Goal: Task Accomplishment & Management: Manage account settings

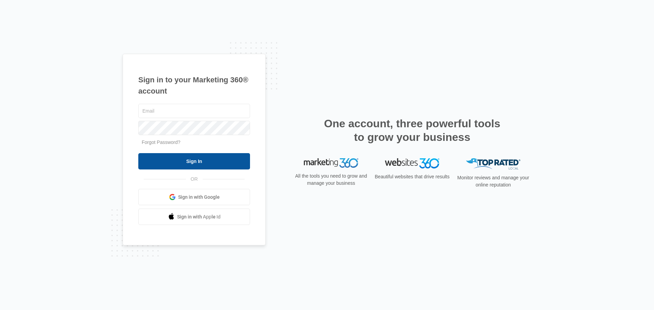
type input "[EMAIL_ADDRESS][DOMAIN_NAME]"
click at [201, 158] on input "Sign In" at bounding box center [194, 161] width 112 height 16
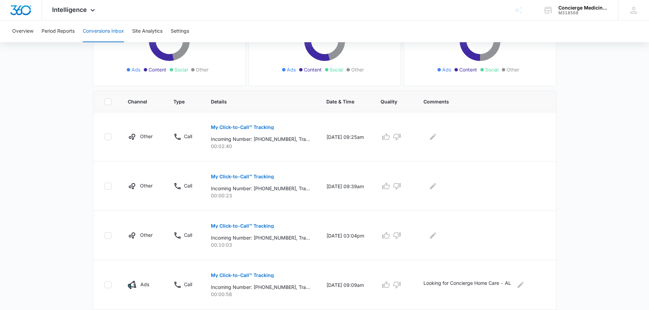
scroll to position [170, 0]
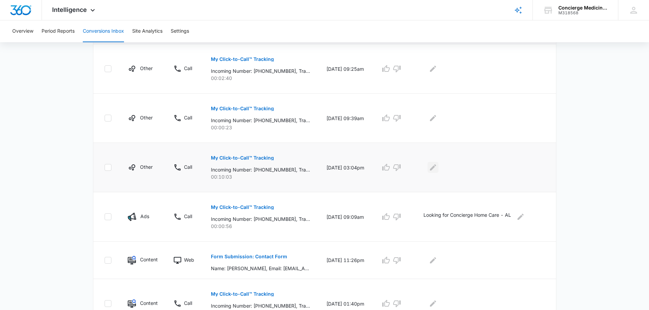
click at [437, 167] on icon "Edit Comments" at bounding box center [433, 167] width 8 height 8
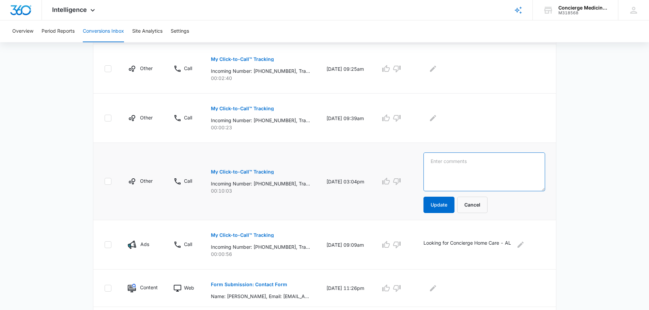
click at [456, 171] on textarea at bounding box center [483, 172] width 121 height 39
type textarea "s"
type textarea "Scheduled a Meet and Greet! - [GEOGRAPHIC_DATA]"
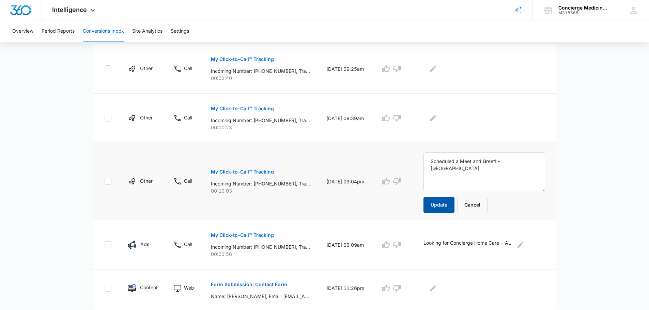
click at [441, 205] on button "Update" at bounding box center [438, 205] width 31 height 16
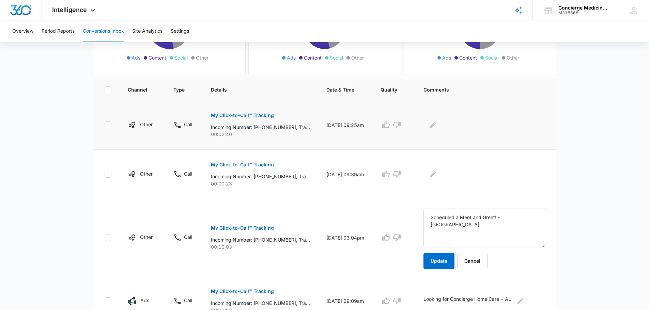
scroll to position [102, 0]
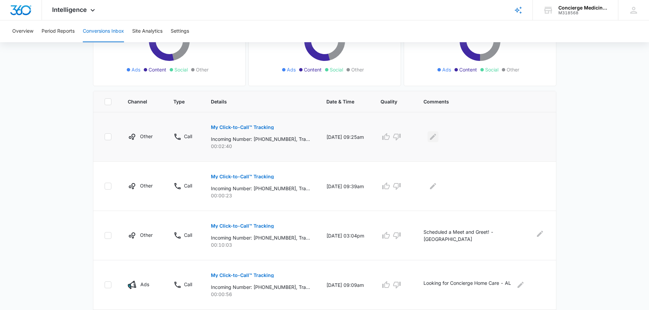
click at [436, 137] on icon "Edit Comments" at bounding box center [433, 137] width 6 height 6
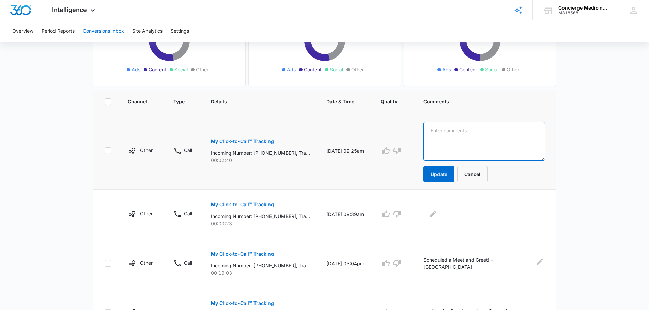
click at [445, 135] on textarea at bounding box center [483, 141] width 121 height 39
type textarea "C"
type textarea "F"
type textarea "Called to confirm her Meet and Greet. - [GEOGRAPHIC_DATA]"
click at [443, 172] on button "Update" at bounding box center [438, 174] width 31 height 16
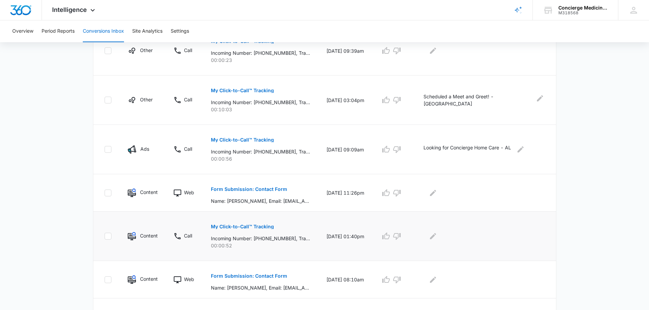
scroll to position [238, 0]
click at [436, 191] on icon "Edit Comments" at bounding box center [433, 192] width 6 height 6
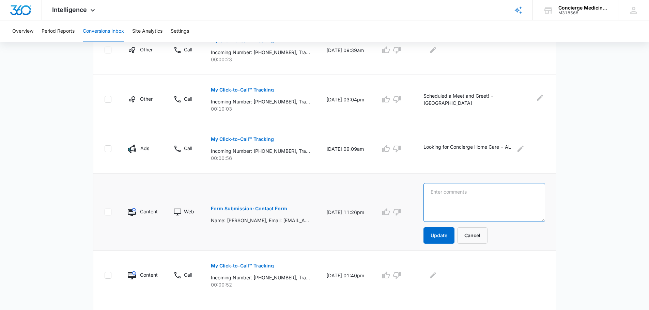
click at [457, 199] on textarea at bounding box center [483, 202] width 121 height 39
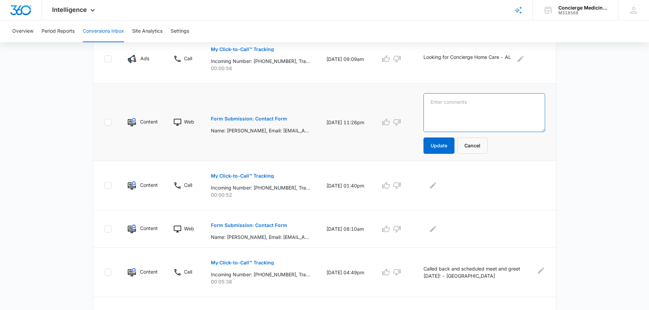
scroll to position [340, 0]
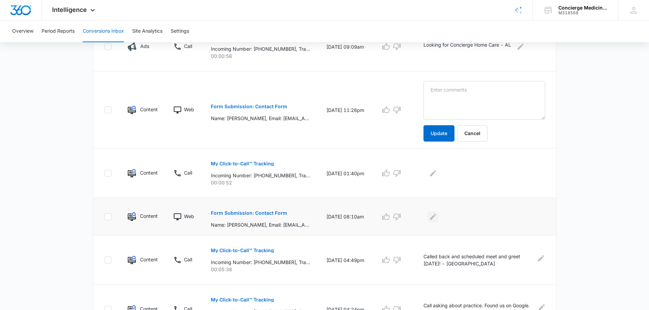
click at [436, 217] on icon "Edit Comments" at bounding box center [433, 217] width 8 height 8
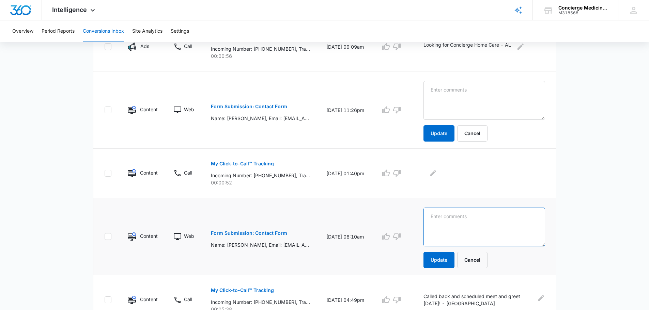
click at [452, 221] on textarea at bounding box center [483, 227] width 121 height 39
type textarea "Needs someone who takes insurance. Has a family of 4 - AL"
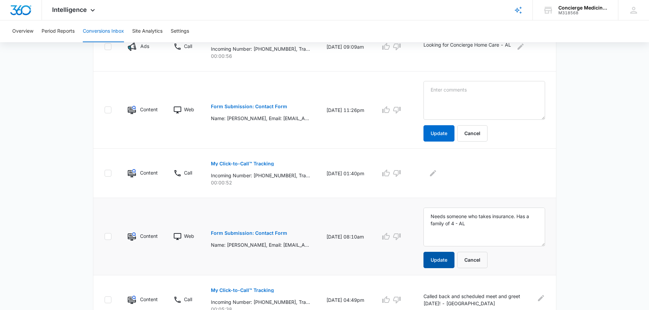
click at [448, 257] on button "Update" at bounding box center [438, 260] width 31 height 16
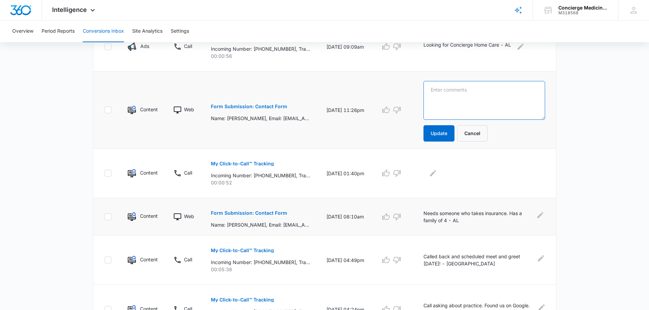
click at [451, 93] on textarea at bounding box center [483, 100] width 121 height 39
type textarea "P"
type textarea "Will call back - AL"
click at [442, 134] on button "Update" at bounding box center [438, 133] width 31 height 16
